Goal: Task Accomplishment & Management: Manage account settings

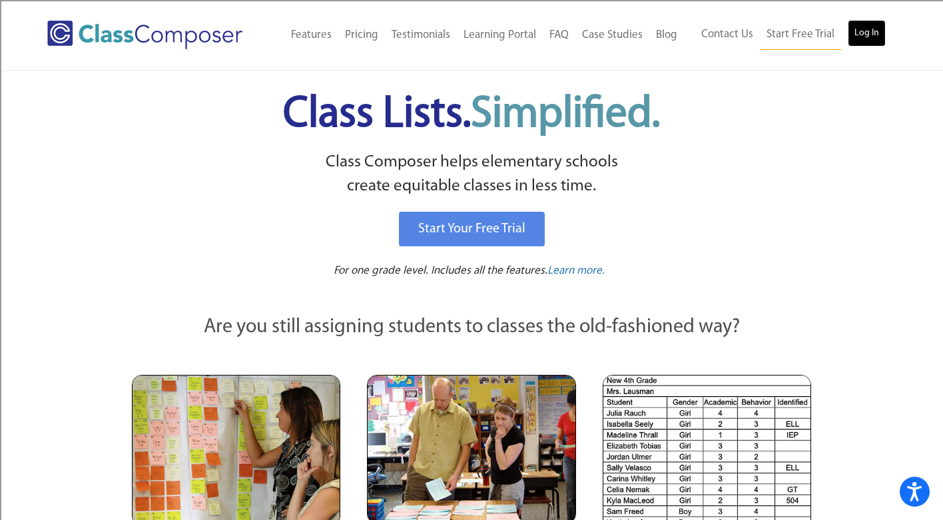
click at [871, 33] on link "Log In" at bounding box center [867, 33] width 38 height 27
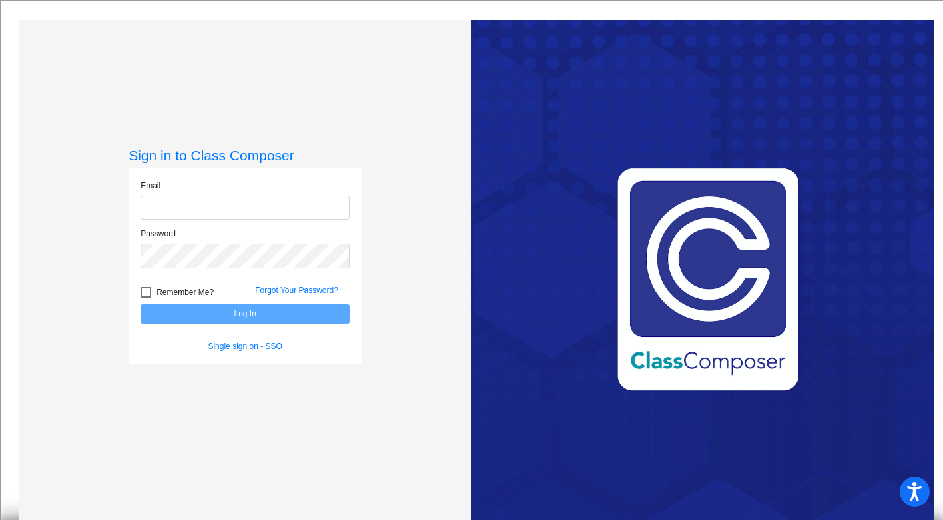
type input "[EMAIL_ADDRESS][DOMAIN_NAME]"
click at [147, 290] on div at bounding box center [146, 292] width 11 height 11
click at [146, 298] on input "Remember Me?" at bounding box center [145, 298] width 1 height 1
checkbox input "true"
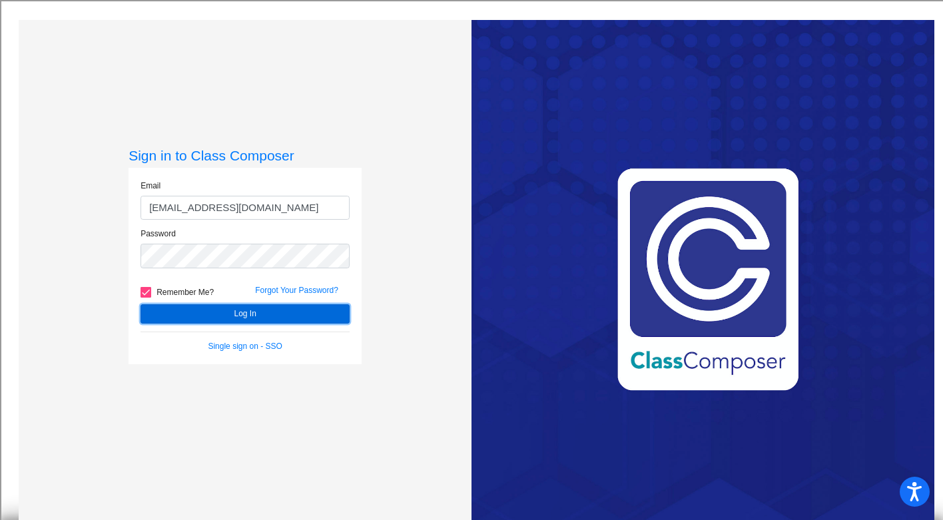
click at [183, 315] on button "Log In" at bounding box center [245, 313] width 209 height 19
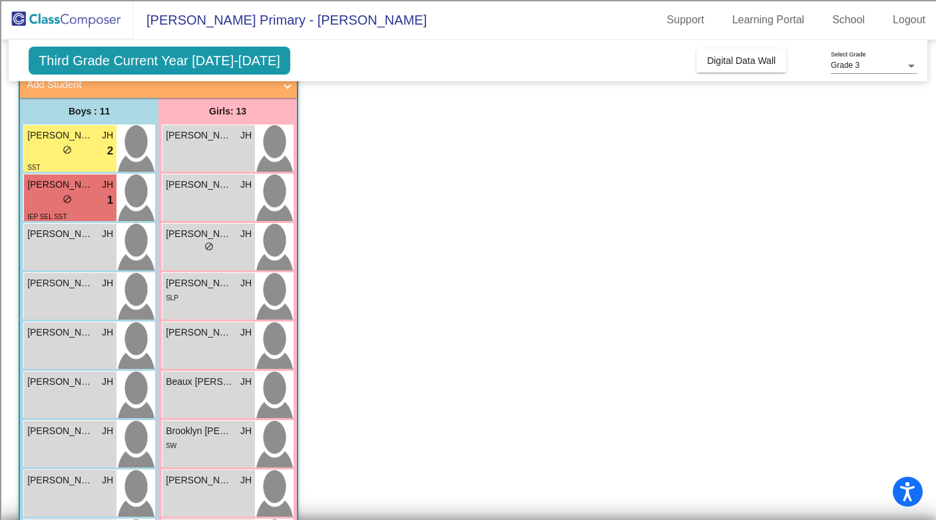
scroll to position [91, 0]
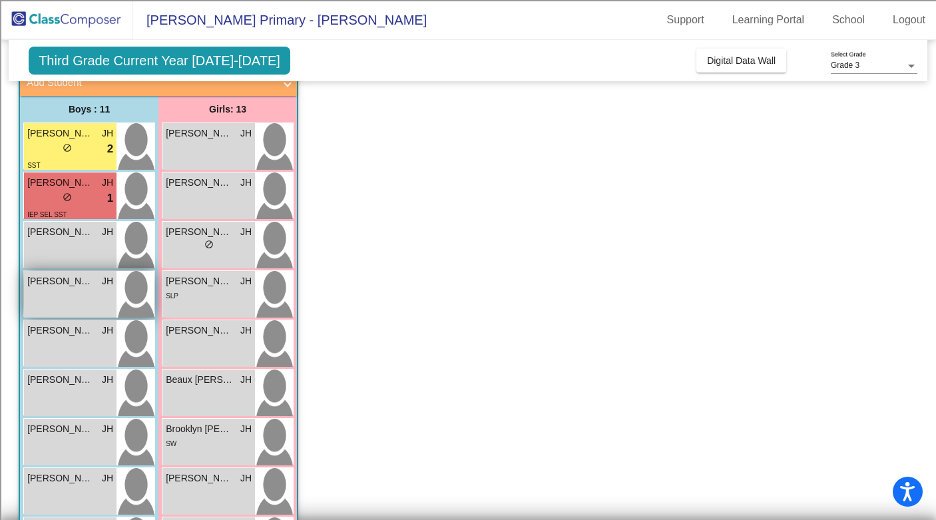
click at [44, 300] on div "[PERSON_NAME] [PERSON_NAME] lock do_not_disturb_alt" at bounding box center [70, 294] width 93 height 47
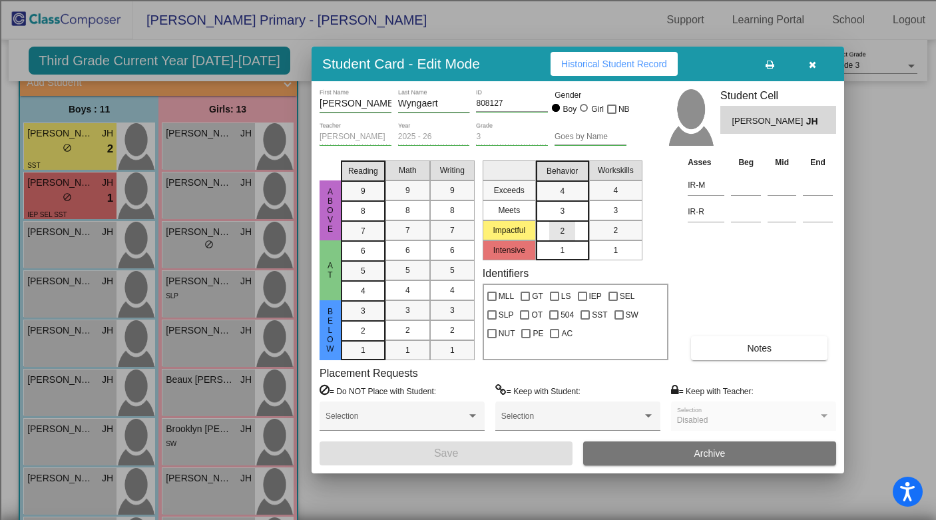
click at [565, 227] on div "2" at bounding box center [562, 231] width 26 height 20
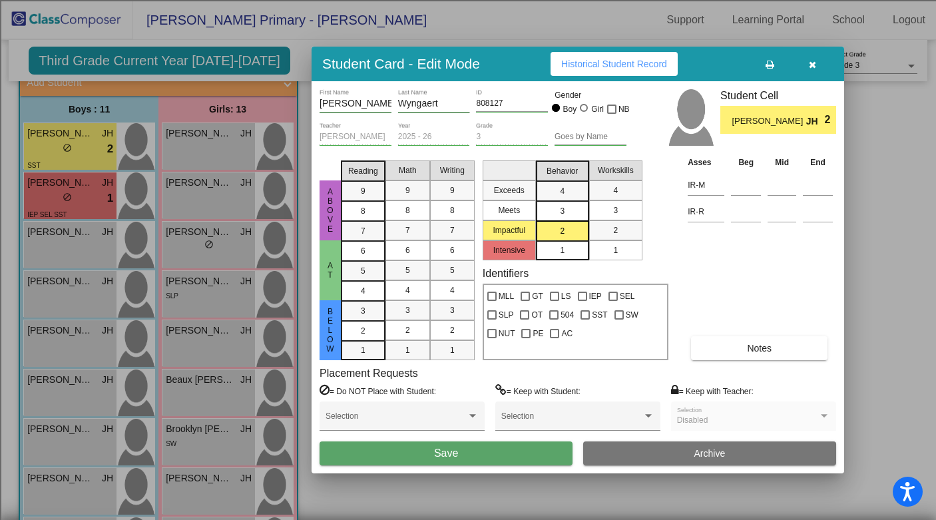
click at [490, 458] on button "Save" at bounding box center [446, 454] width 253 height 24
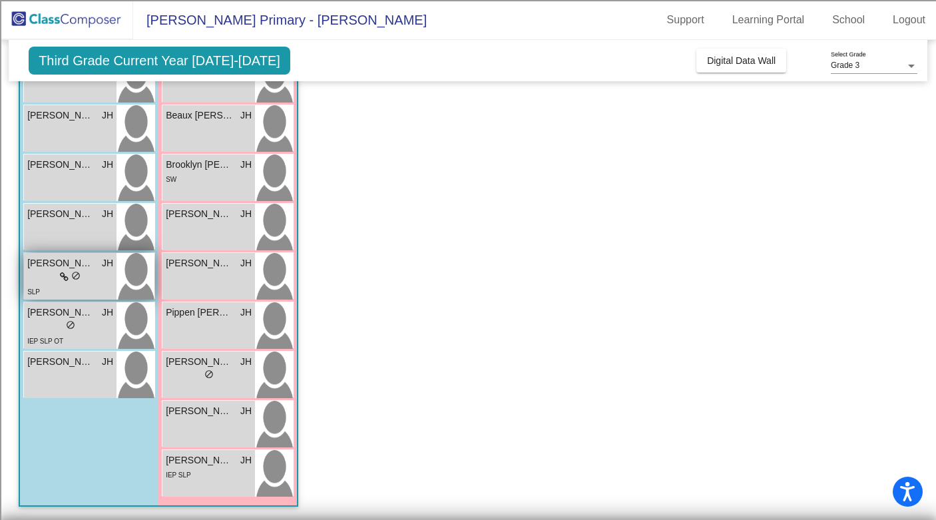
scroll to position [354, 0]
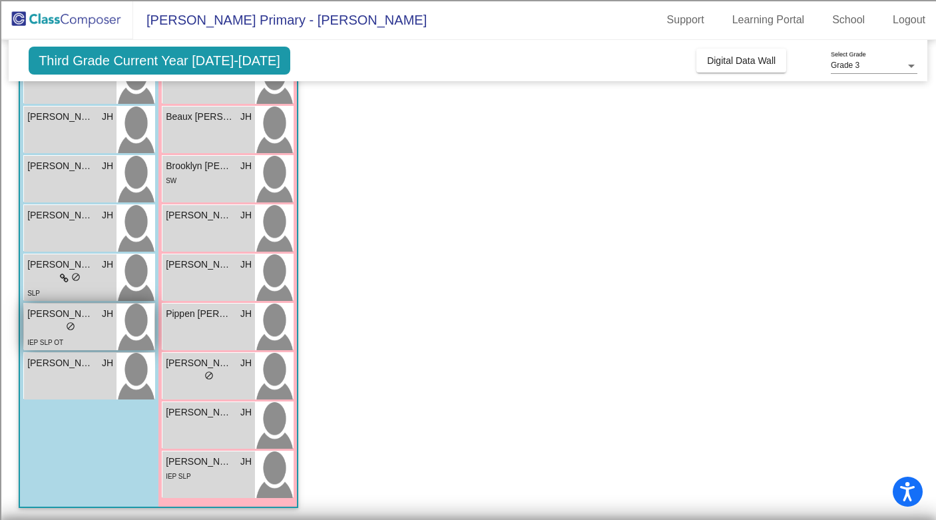
click at [42, 324] on div "lock do_not_disturb_alt" at bounding box center [70, 328] width 86 height 14
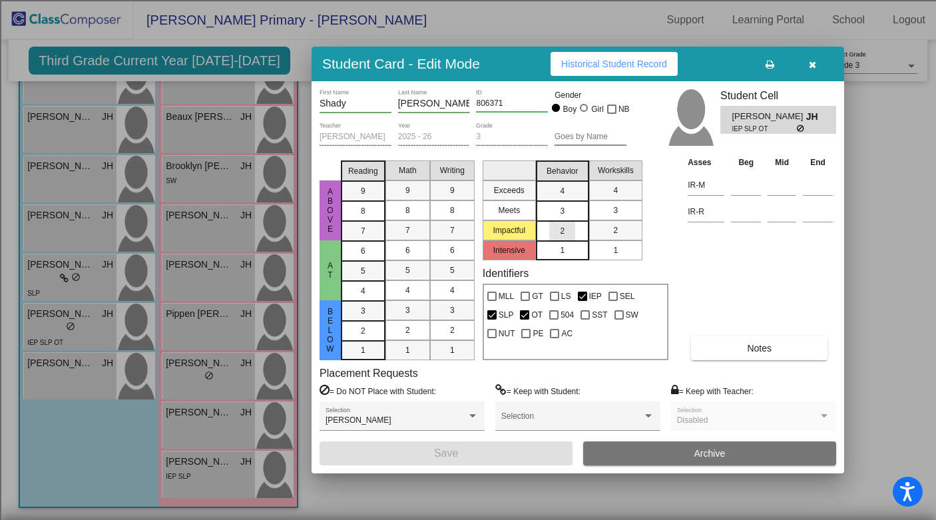
click at [556, 235] on div "2" at bounding box center [562, 231] width 26 height 20
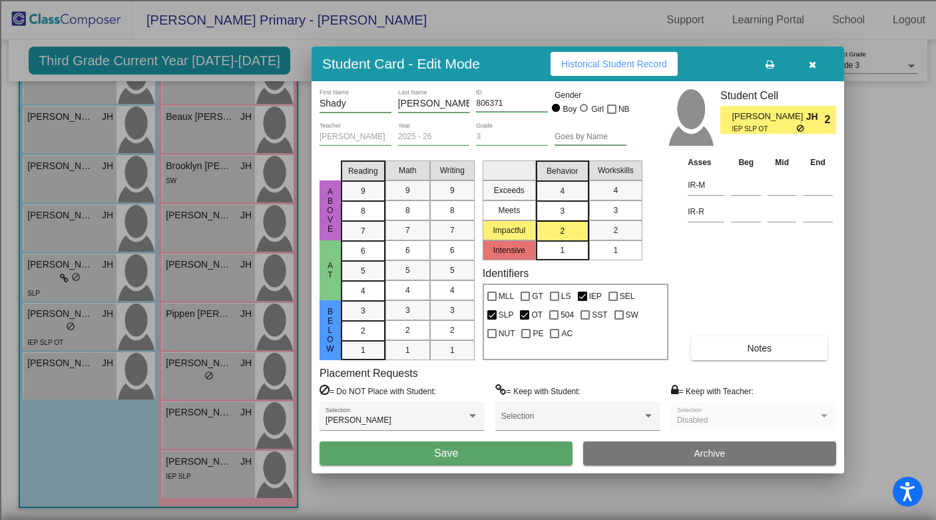
click at [617, 255] on span "1" at bounding box center [615, 250] width 5 height 12
click at [426, 457] on button "Save" at bounding box center [446, 454] width 253 height 24
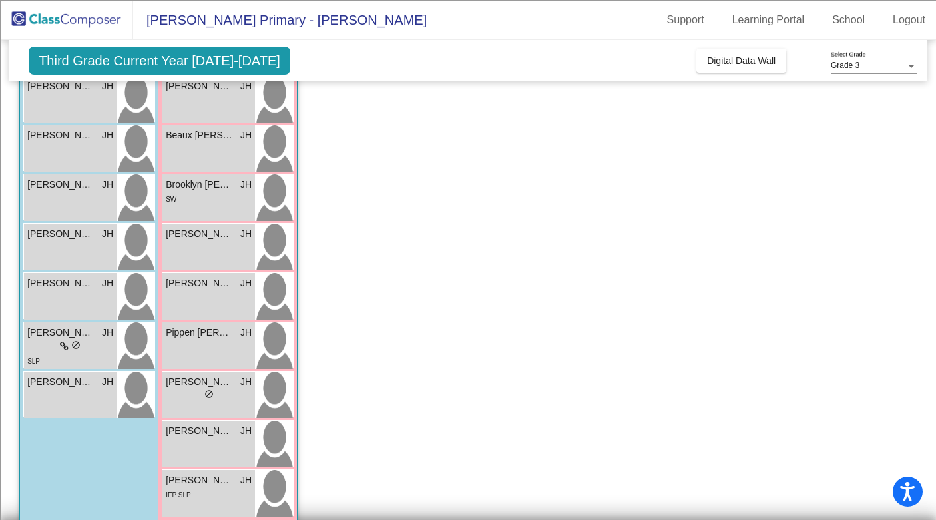
scroll to position [336, 0]
click at [32, 383] on span "[PERSON_NAME]" at bounding box center [60, 381] width 67 height 14
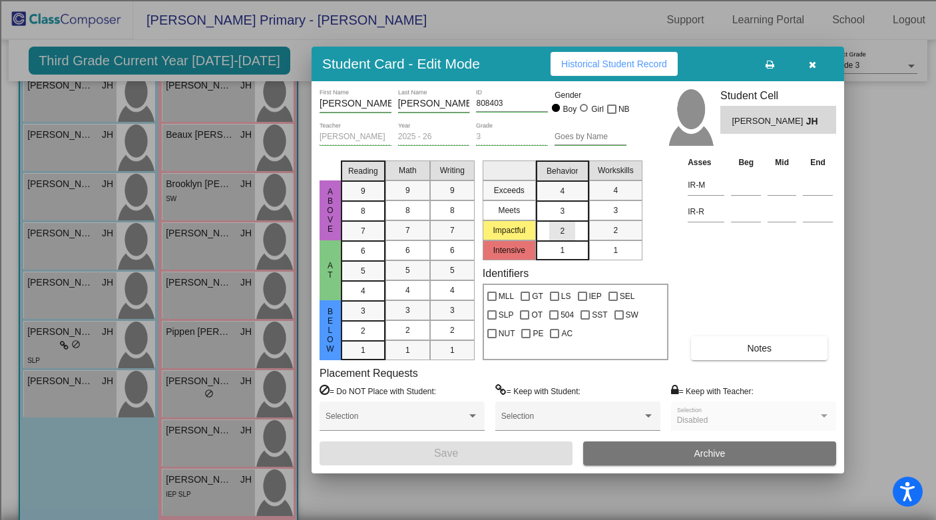
click at [557, 233] on div "2" at bounding box center [562, 231] width 26 height 20
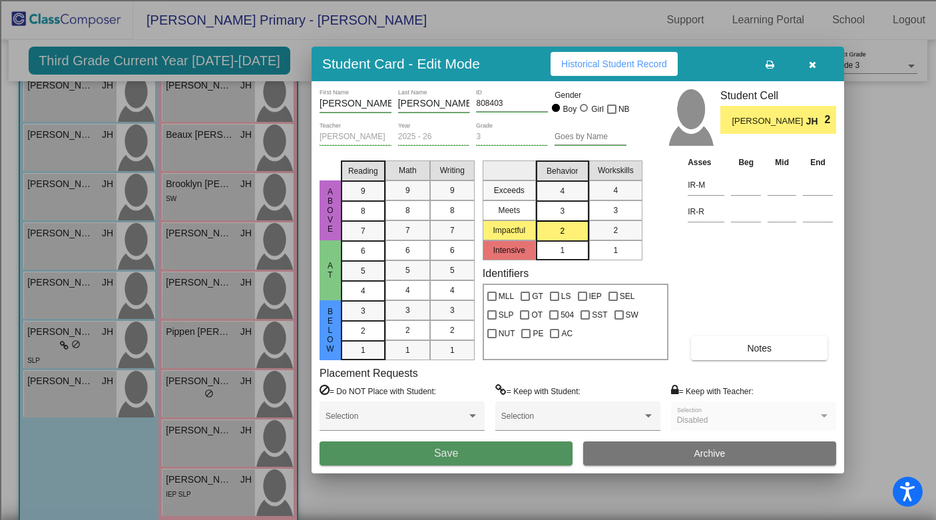
click at [500, 454] on button "Save" at bounding box center [446, 454] width 253 height 24
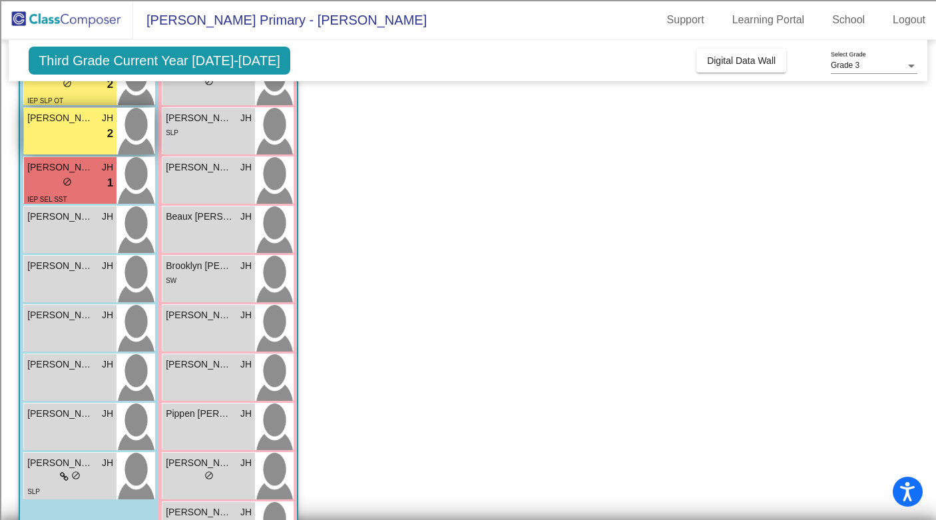
scroll to position [261, 0]
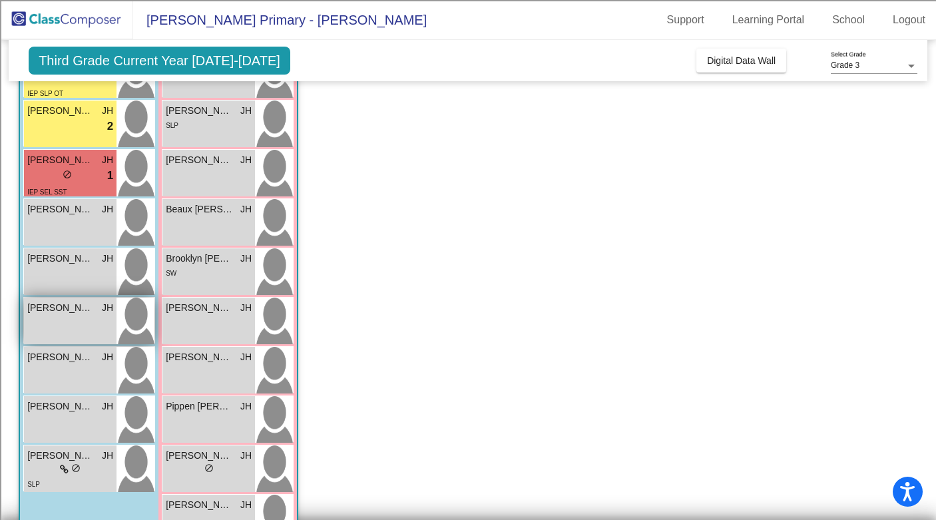
click at [63, 318] on div "[PERSON_NAME] [PERSON_NAME] lock do_not_disturb_alt" at bounding box center [70, 321] width 93 height 47
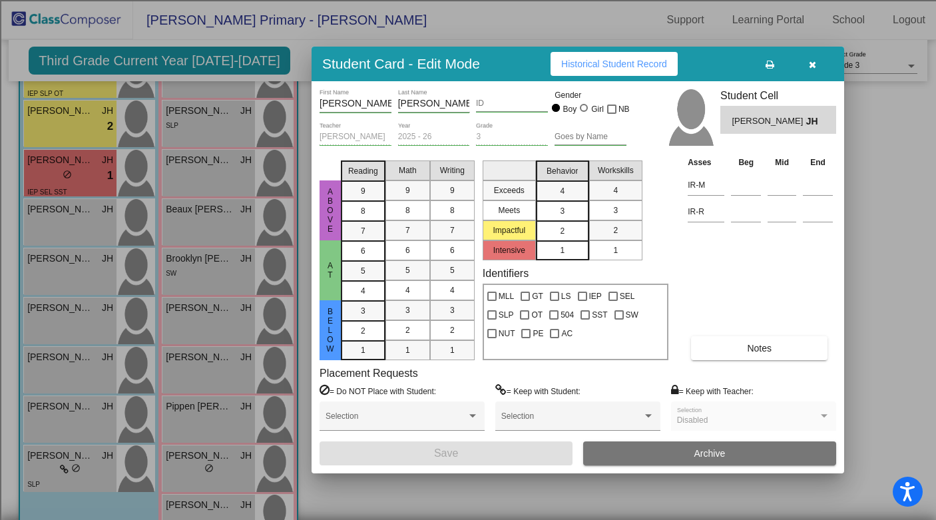
click at [551, 234] on div "2" at bounding box center [562, 231] width 26 height 20
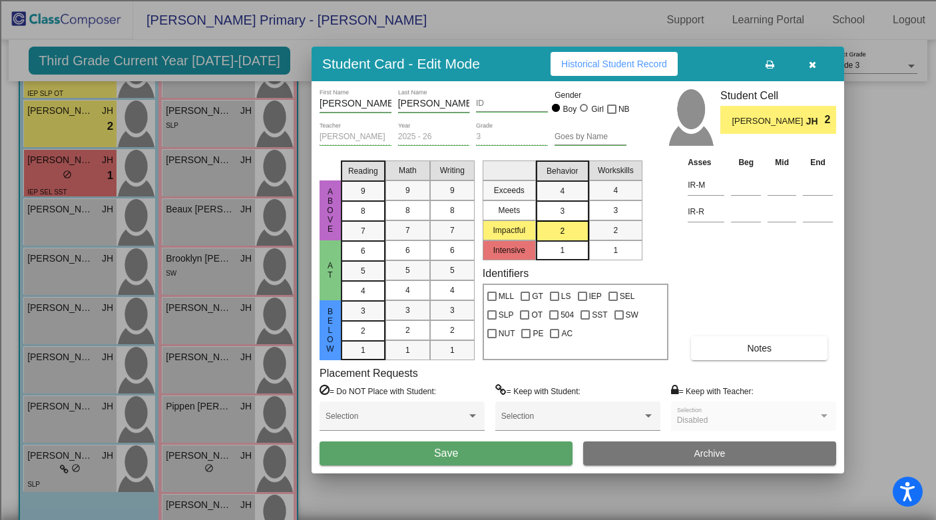
click at [544, 452] on button "Save" at bounding box center [446, 454] width 253 height 24
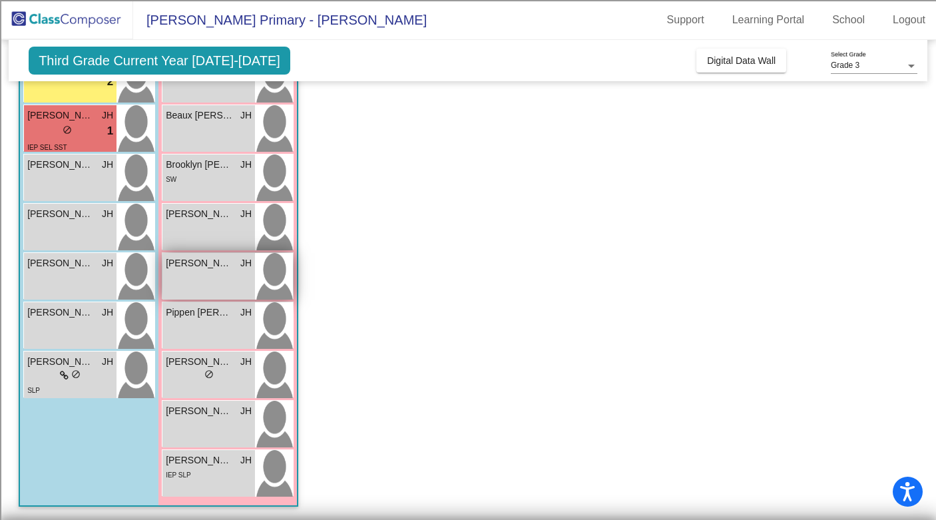
scroll to position [0, 0]
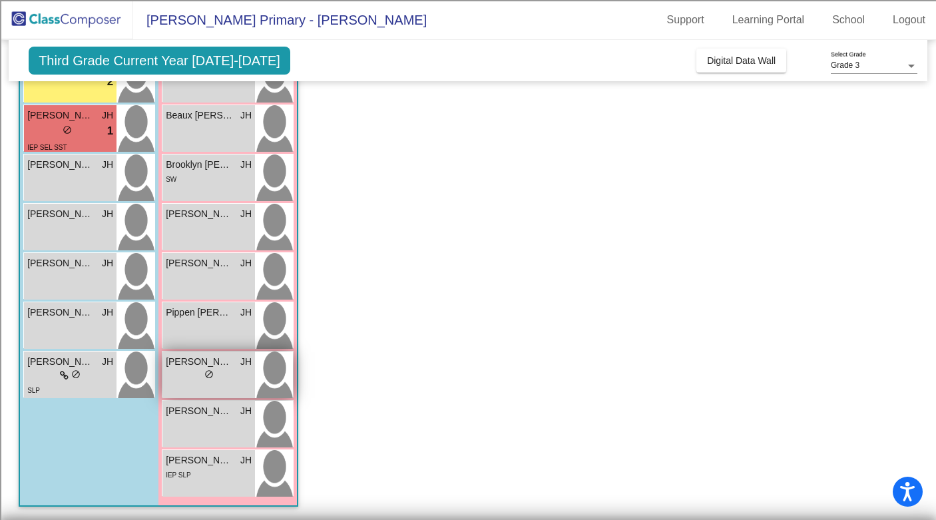
click at [188, 386] on div "[PERSON_NAME] JH lock do_not_disturb_alt" at bounding box center [209, 375] width 93 height 47
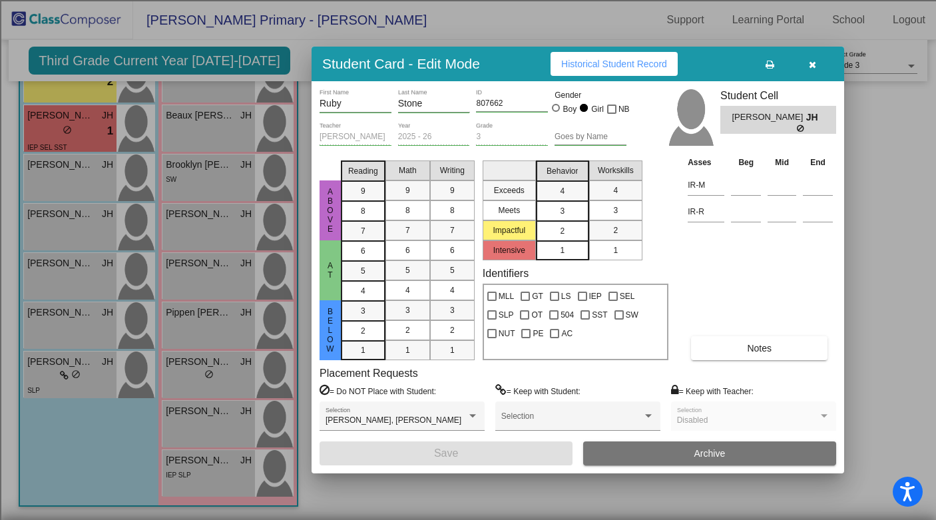
click at [565, 236] on div "2" at bounding box center [562, 231] width 26 height 20
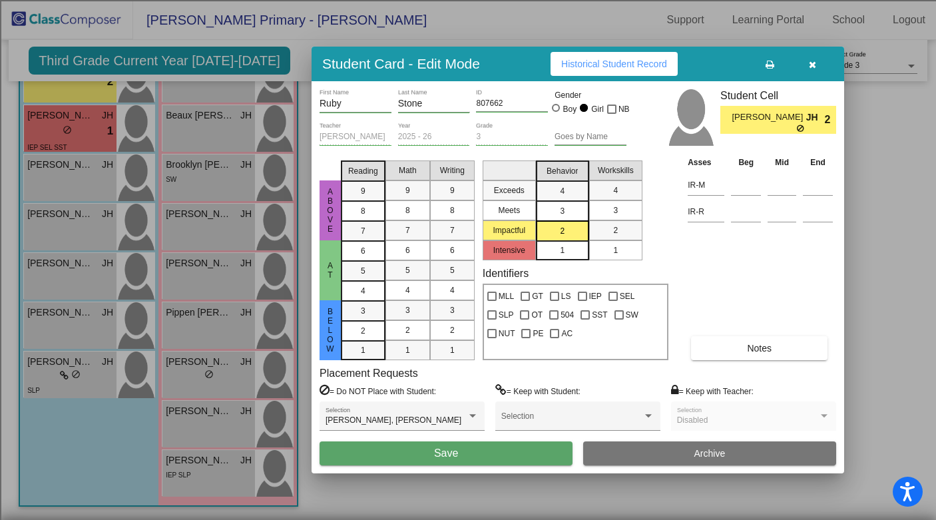
click at [462, 456] on button "Save" at bounding box center [446, 454] width 253 height 24
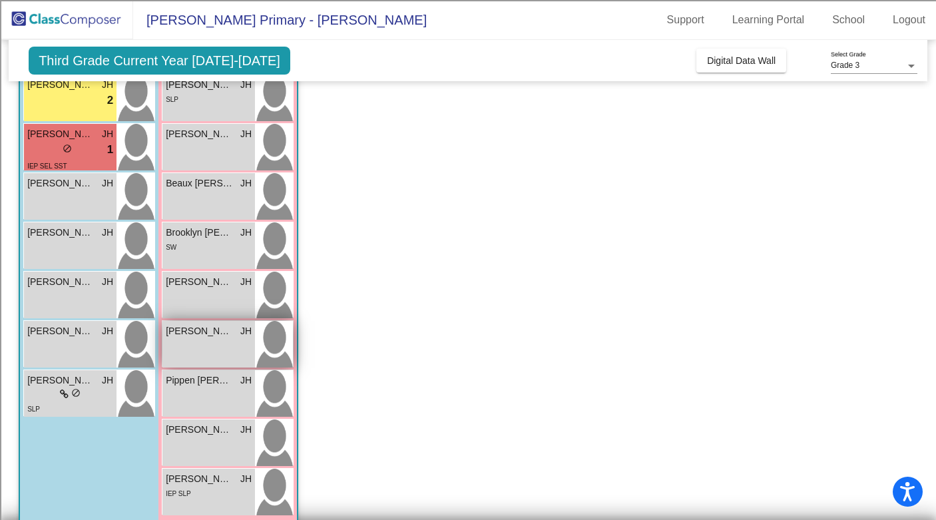
scroll to position [355, 0]
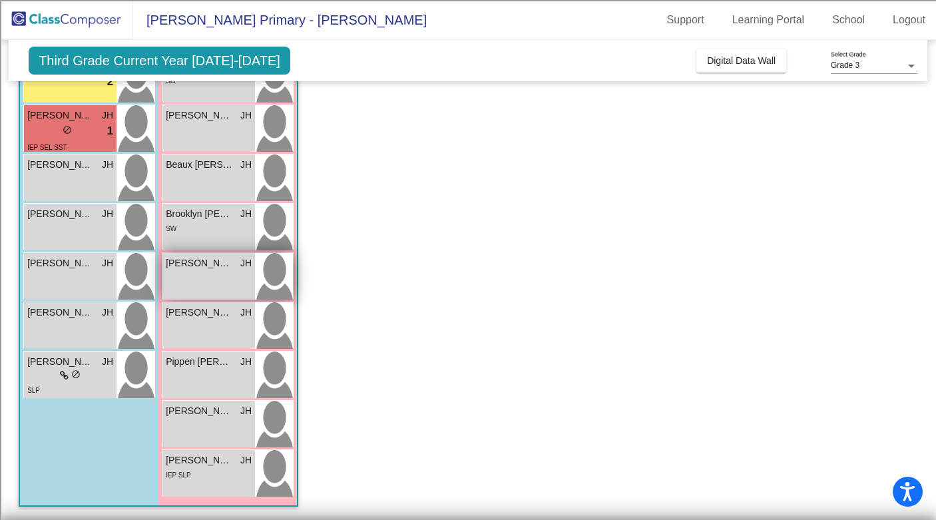
click at [192, 279] on div "[PERSON_NAME] JH lock do_not_disturb_alt" at bounding box center [209, 276] width 93 height 47
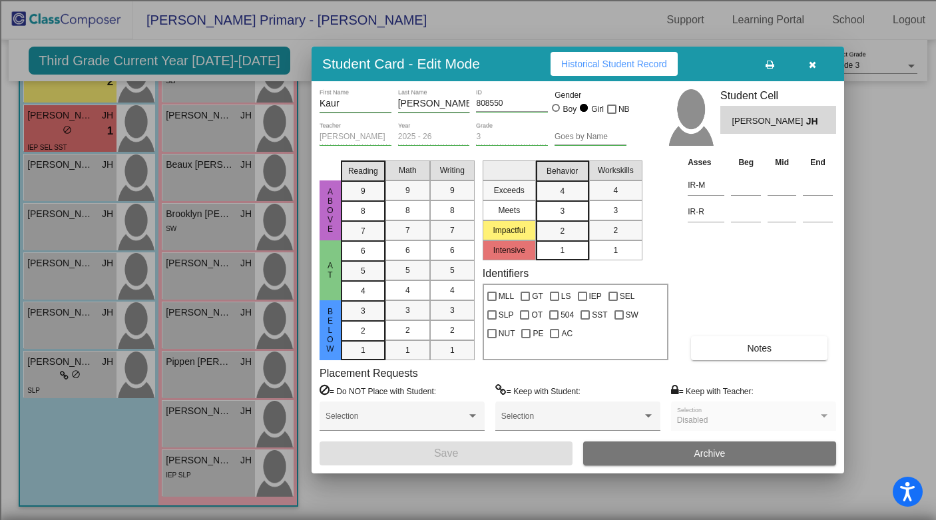
click at [356, 104] on input "Kaur" at bounding box center [356, 104] width 72 height 11
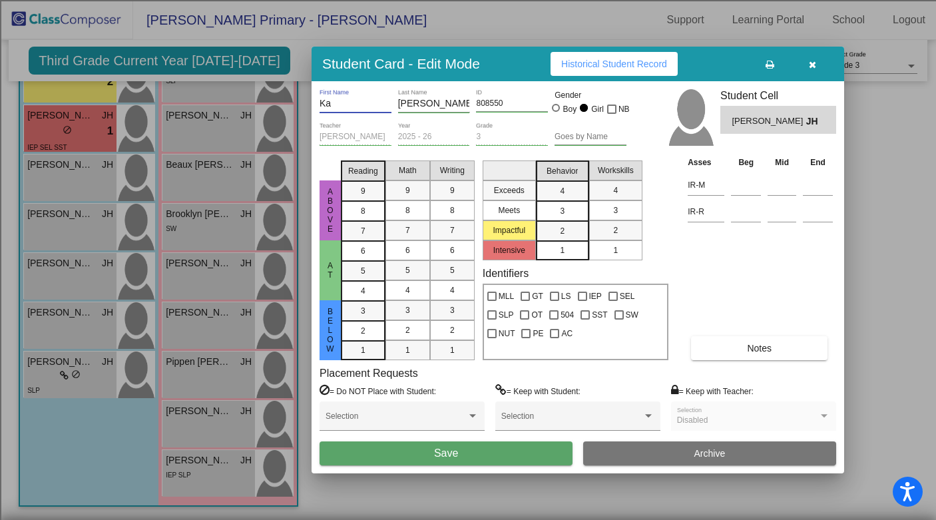
type input "K"
type input "[PERSON_NAME]"
click at [422, 101] on input "[PERSON_NAME]" at bounding box center [434, 104] width 72 height 11
type input "S"
type input "Kaur"
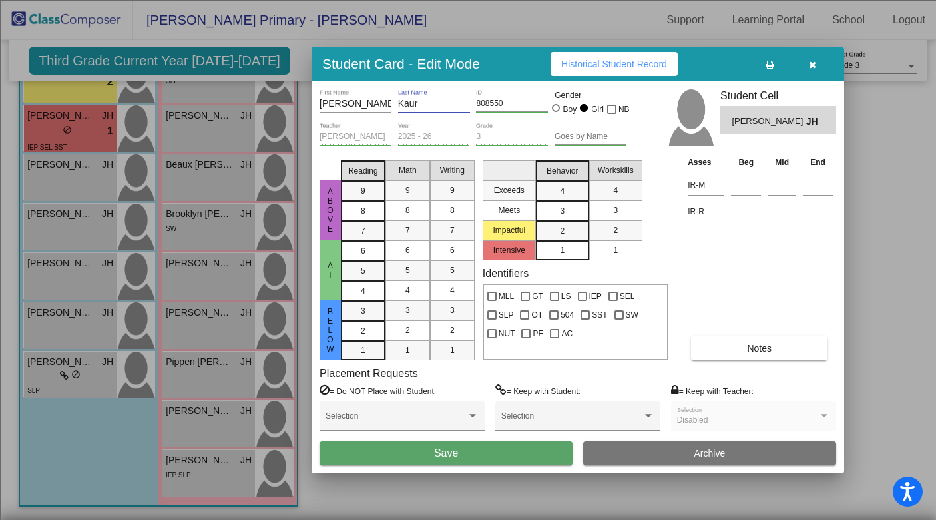
click at [711, 276] on div "Asses Beg Mid End IR-M IR-R Notes" at bounding box center [761, 257] width 152 height 205
click at [523, 446] on button "Save" at bounding box center [446, 454] width 253 height 24
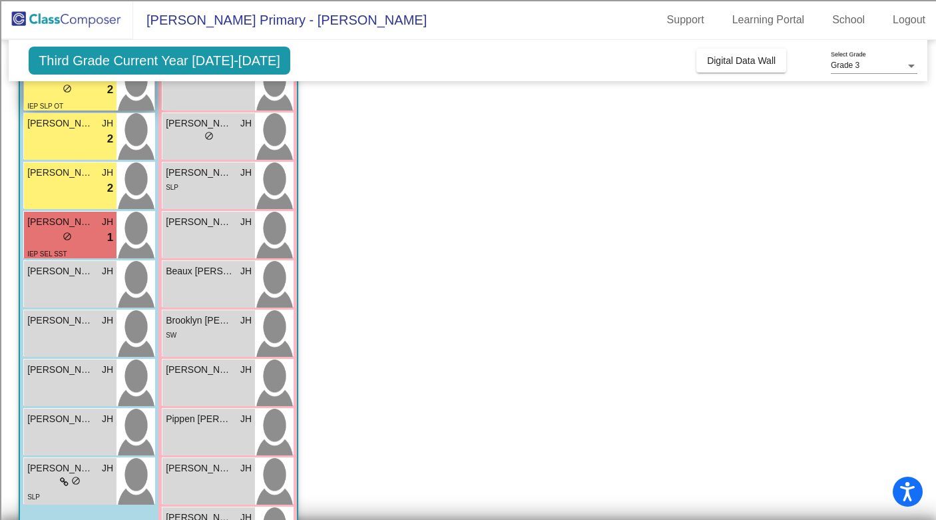
scroll to position [250, 0]
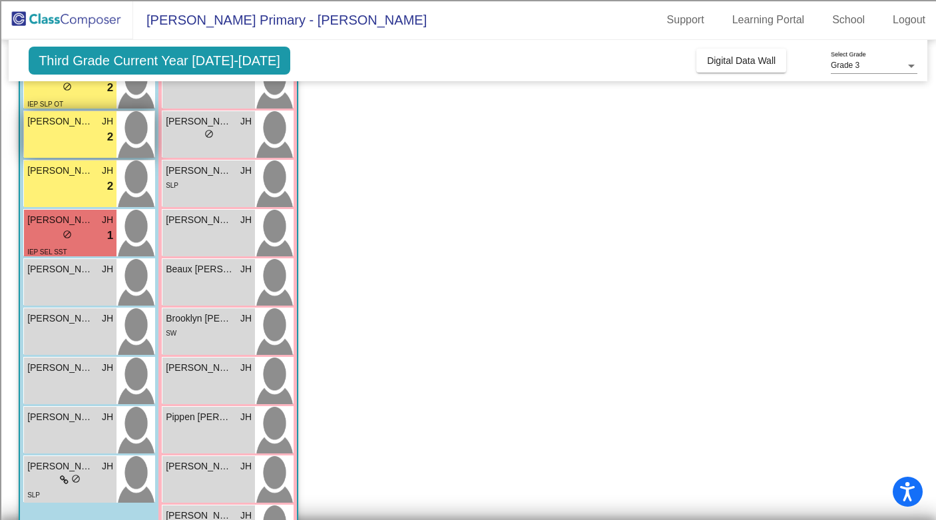
click at [49, 145] on div "lock do_not_disturb_alt 2" at bounding box center [70, 137] width 86 height 17
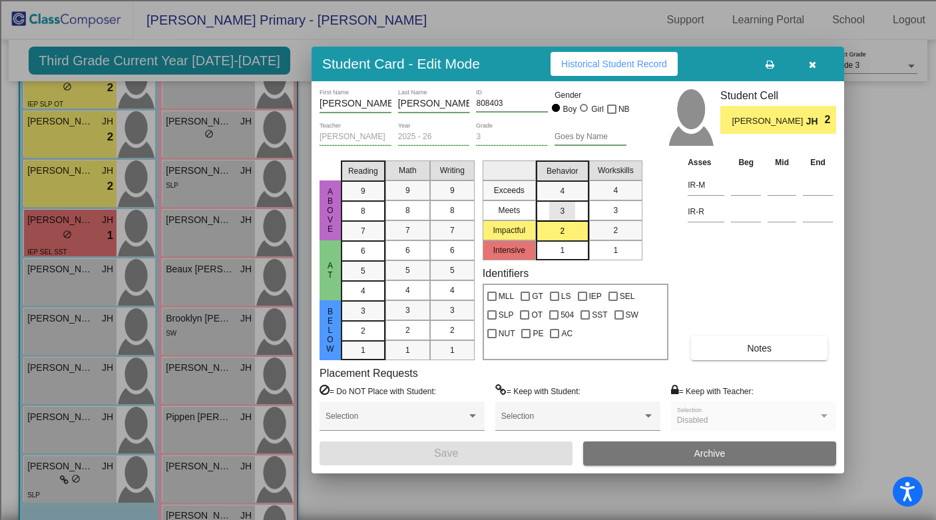
click at [563, 211] on span "3" at bounding box center [562, 211] width 5 height 12
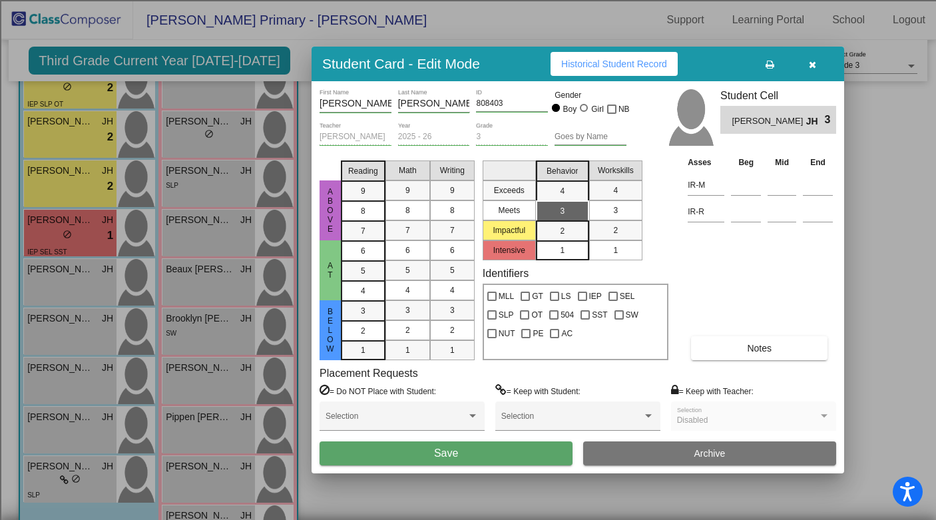
click at [434, 472] on div "[PERSON_NAME] First Name [PERSON_NAME] Last Name 808403 ID Gender Boy Girl NB […" at bounding box center [578, 277] width 533 height 392
click at [436, 461] on button "Save" at bounding box center [446, 454] width 253 height 24
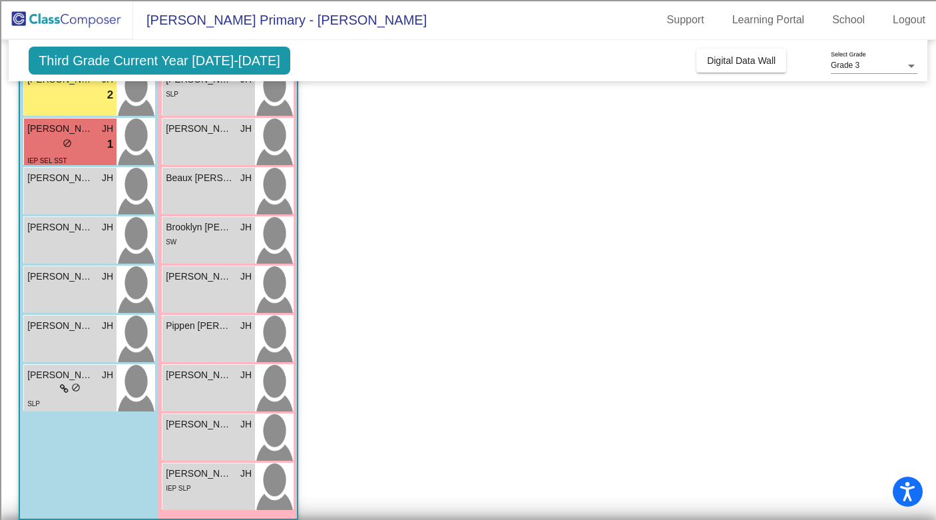
scroll to position [355, 0]
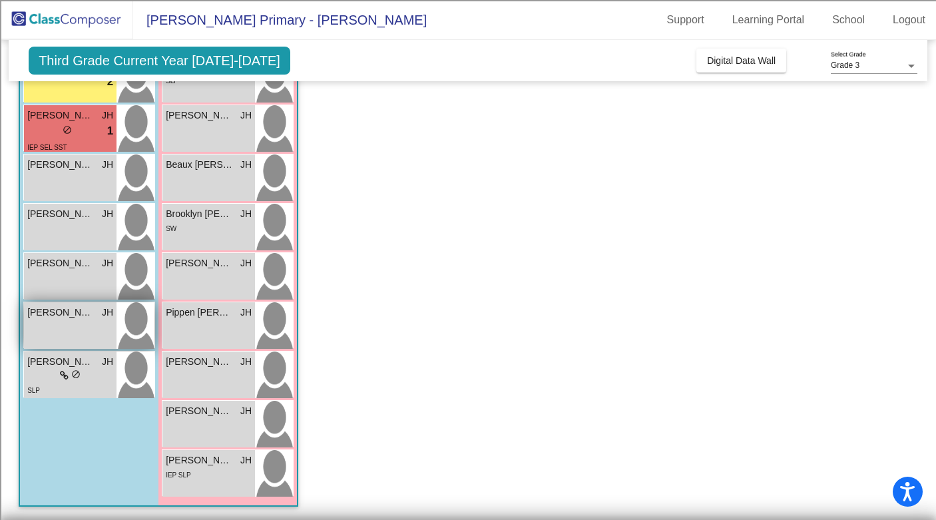
click at [47, 334] on div "[PERSON_NAME] [PERSON_NAME] lock do_not_disturb_alt" at bounding box center [70, 325] width 93 height 47
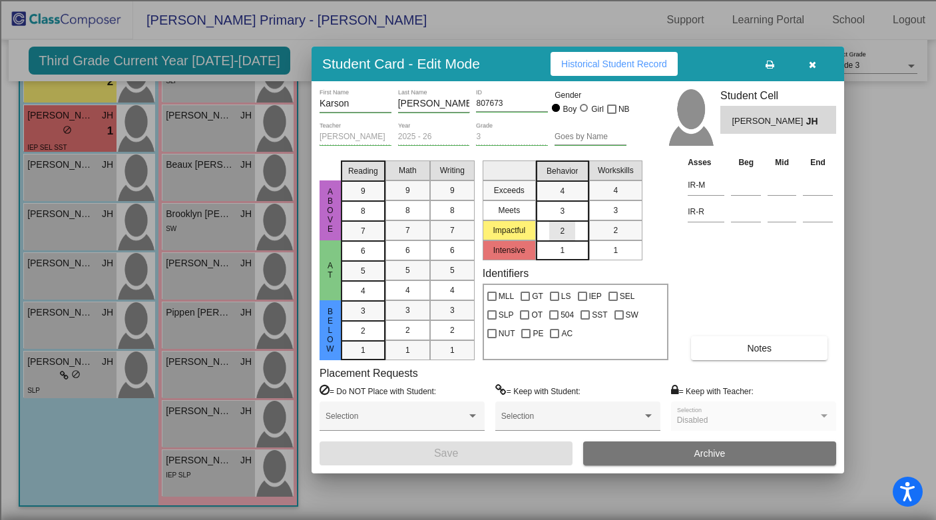
click at [569, 228] on div "2" at bounding box center [562, 231] width 26 height 20
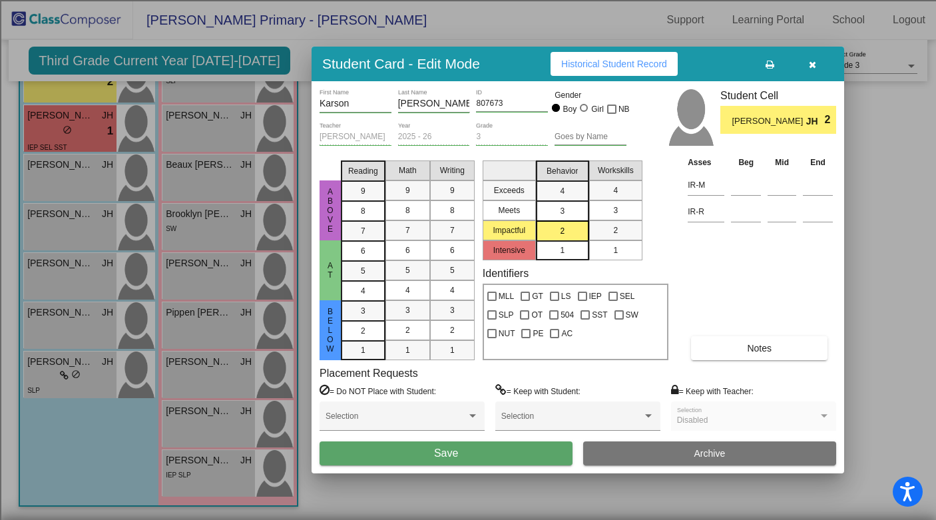
click at [465, 450] on button "Save" at bounding box center [446, 454] width 253 height 24
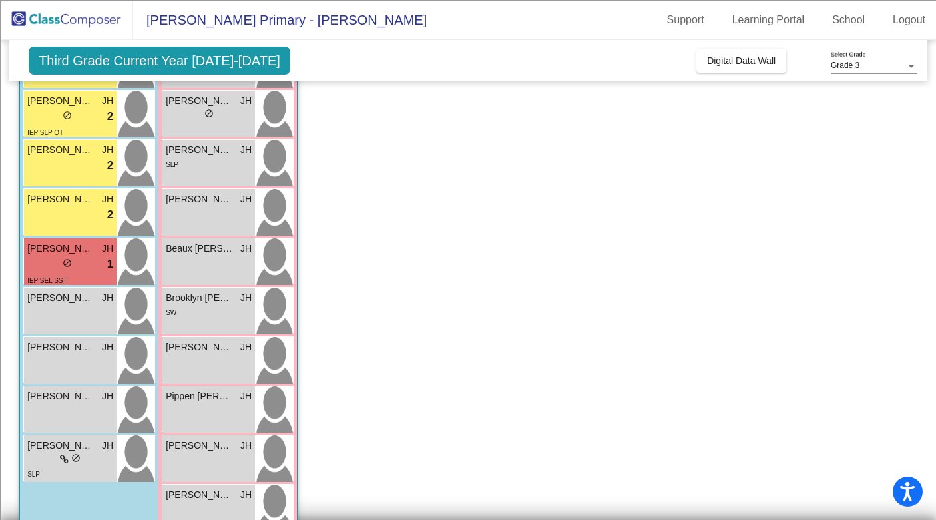
scroll to position [286, 0]
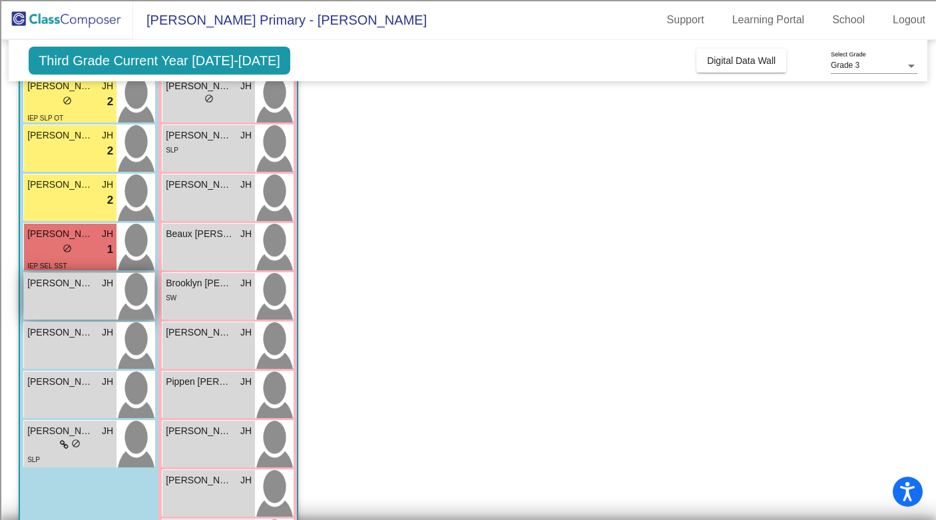
click at [67, 301] on div "[PERSON_NAME] lock do_not_disturb_alt" at bounding box center [70, 296] width 93 height 47
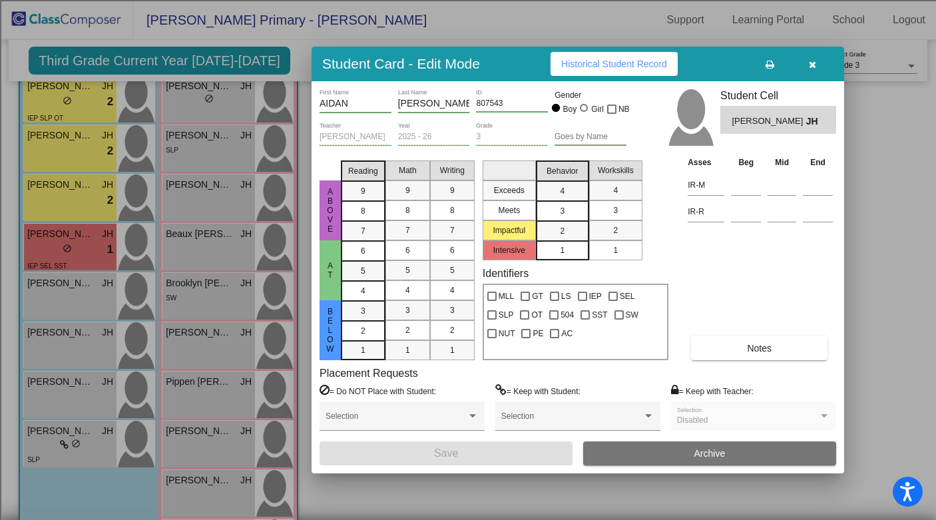
click at [474, 502] on div at bounding box center [468, 260] width 936 height 520
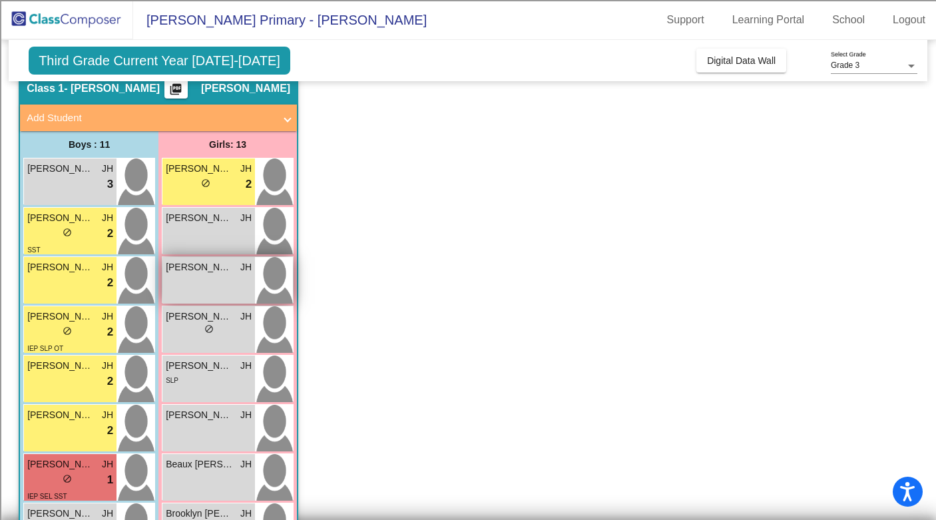
scroll to position [49, 0]
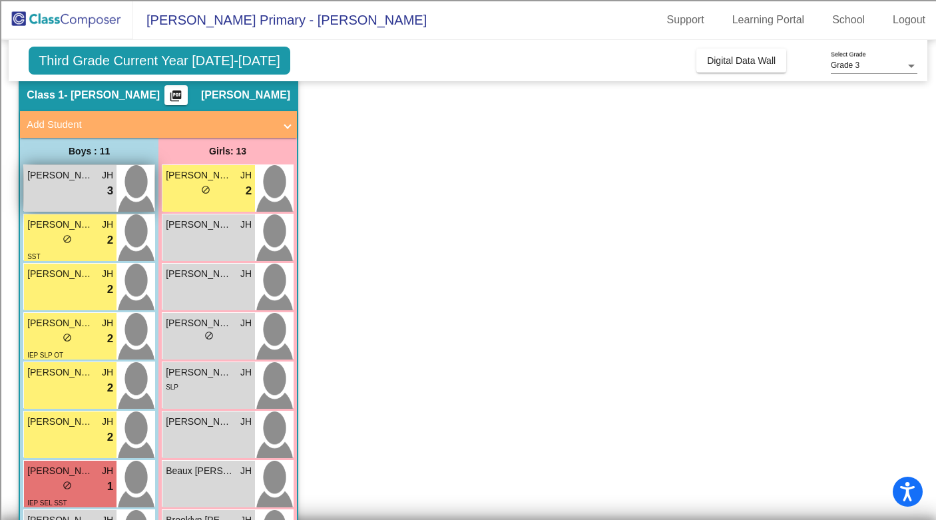
click at [93, 208] on div "[PERSON_NAME] JH lock do_not_disturb_alt 3" at bounding box center [70, 188] width 93 height 47
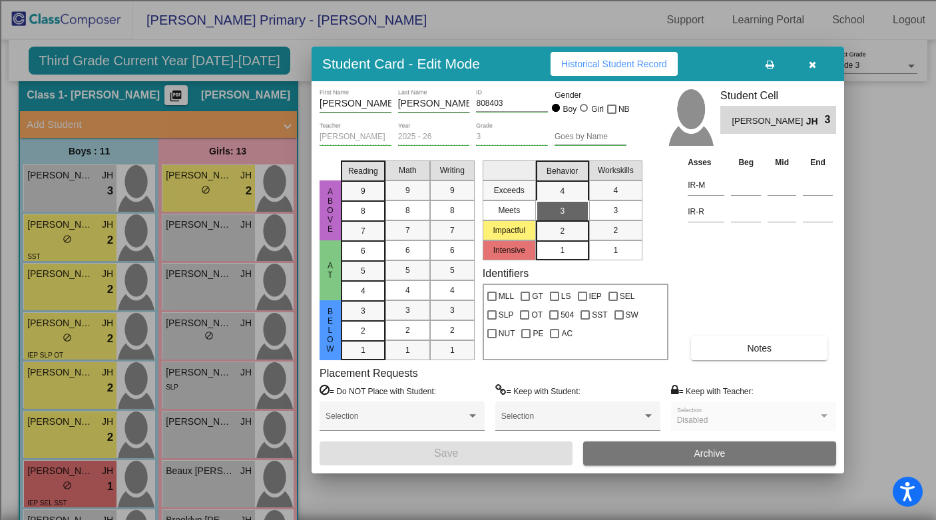
click at [731, 269] on div "Asses Beg Mid End IR-M IR-R Notes" at bounding box center [761, 257] width 152 height 205
click at [900, 260] on div at bounding box center [468, 260] width 936 height 520
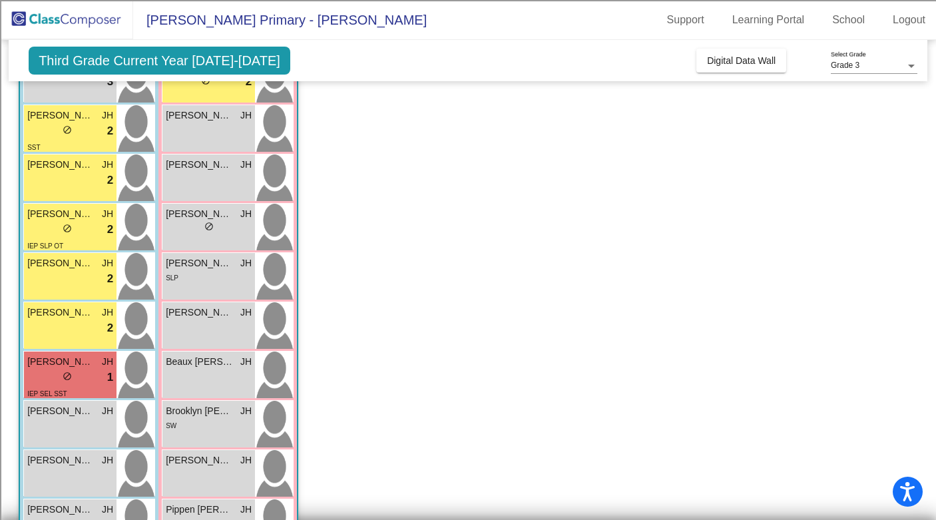
scroll to position [162, 0]
